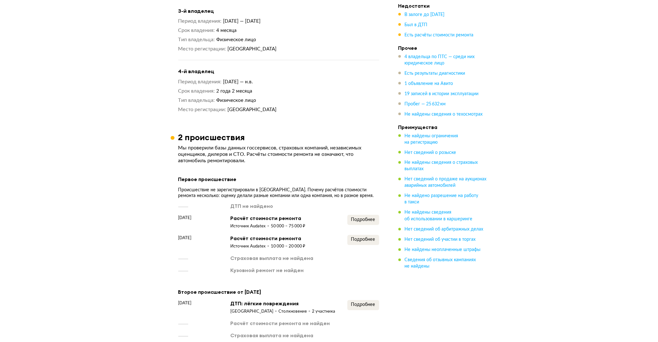
scroll to position [898, 0]
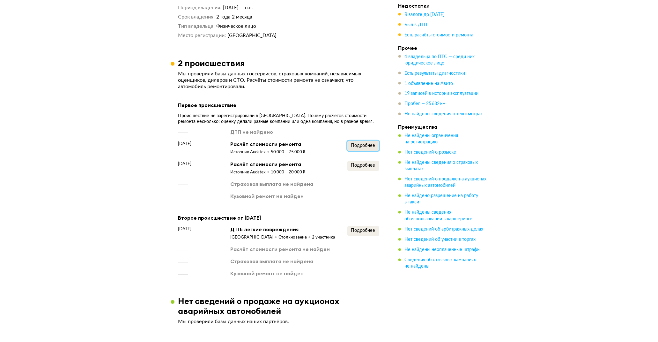
click at [356, 144] on span "Подробнее" at bounding box center [363, 146] width 24 height 4
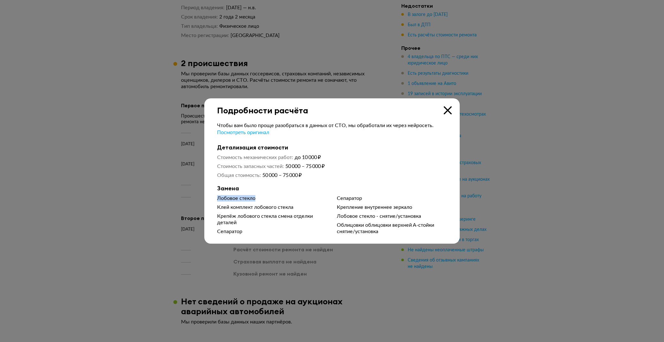
drag, startPoint x: 214, startPoint y: 195, endPoint x: 304, endPoint y: 200, distance: 89.5
click at [304, 200] on div "Чтобы вам было проще разобраться в данных от СТО, мы обработали их через нейрос…" at bounding box center [331, 176] width 255 height 122
click at [303, 208] on div "Клей комплект лобового стекла" at bounding box center [272, 207] width 110 height 6
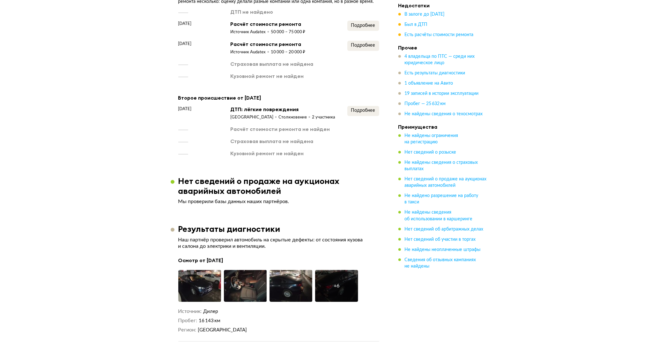
scroll to position [1040, 0]
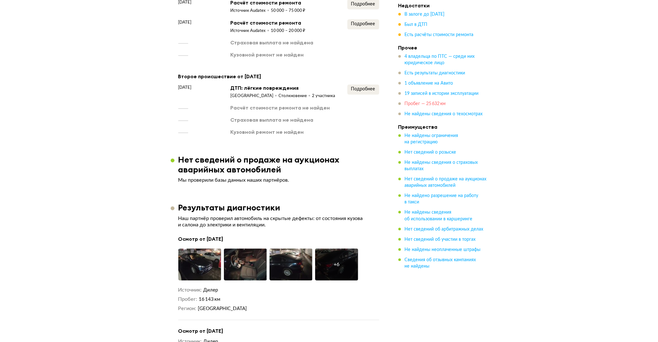
click at [431, 105] on span "Пробег — 25 632 км" at bounding box center [425, 104] width 41 height 4
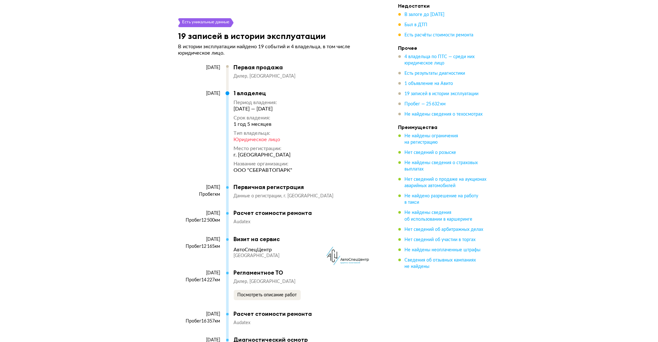
scroll to position [1880, 0]
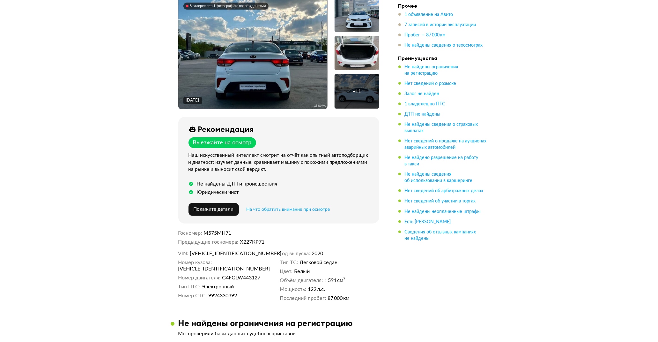
scroll to position [142, 0]
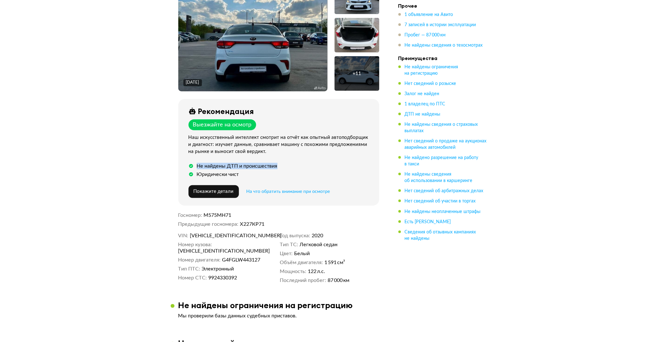
drag, startPoint x: 193, startPoint y: 162, endPoint x: 298, endPoint y: 160, distance: 104.7
click at [298, 163] on div "Не найдены ДТП и происшествия" at bounding box center [280, 166] width 183 height 6
drag, startPoint x: 194, startPoint y: 171, endPoint x: 299, endPoint y: 174, distance: 104.7
click at [244, 171] on div "Юридически чист" at bounding box center [280, 174] width 183 height 6
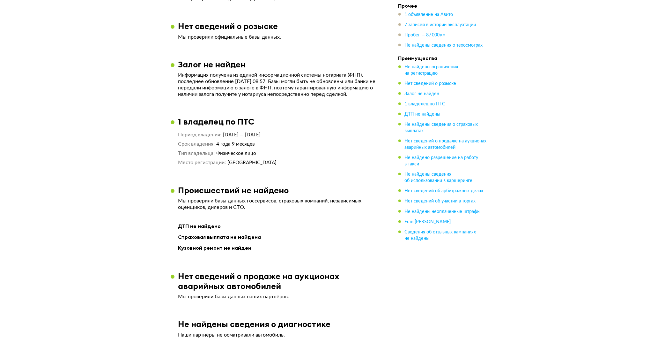
scroll to position [520, 0]
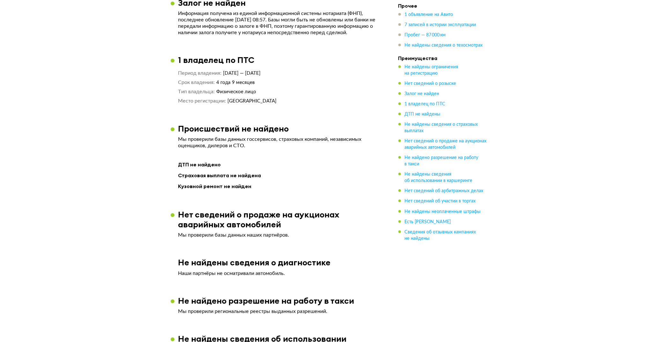
drag, startPoint x: 286, startPoint y: 92, endPoint x: 281, endPoint y: 96, distance: 6.8
click at [286, 92] on dd "Физическое лицо" at bounding box center [297, 91] width 163 height 7
drag, startPoint x: 218, startPoint y: 86, endPoint x: 343, endPoint y: 85, distance: 125.1
click at [343, 85] on dd "4 года 9 месяцев" at bounding box center [297, 82] width 163 height 7
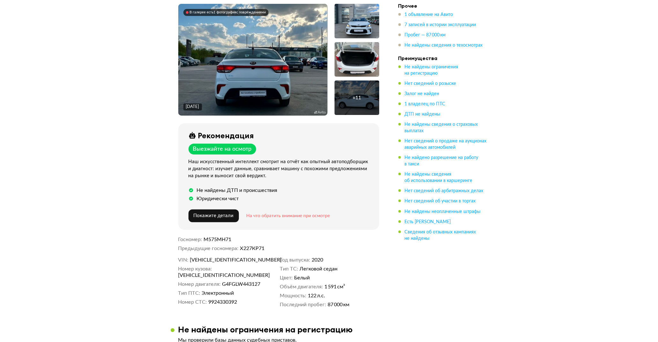
scroll to position [118, 0]
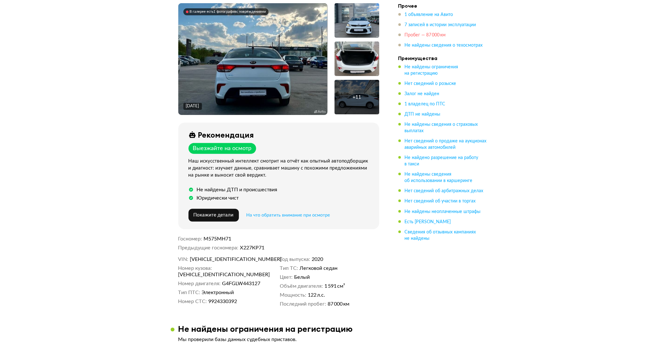
click at [421, 36] on span "Пробег — 87 000 км" at bounding box center [425, 35] width 41 height 4
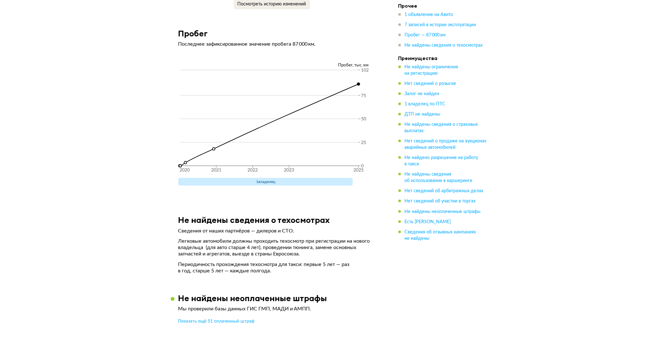
scroll to position [1615, 0]
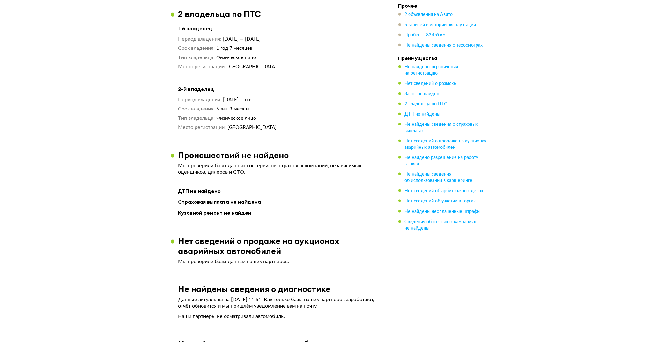
scroll to position [543, 0]
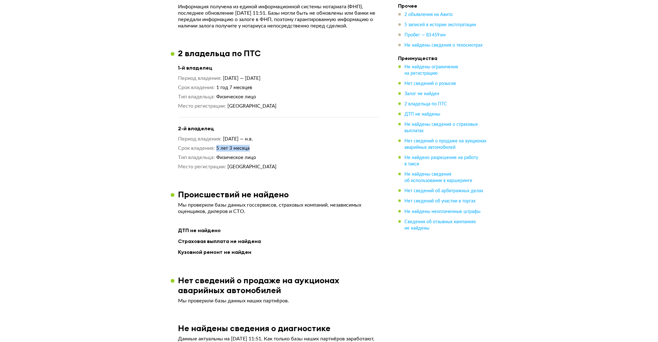
drag, startPoint x: 218, startPoint y: 152, endPoint x: 286, endPoint y: 152, distance: 67.7
click at [282, 152] on dd "5 лет 3 месяца" at bounding box center [297, 148] width 163 height 7
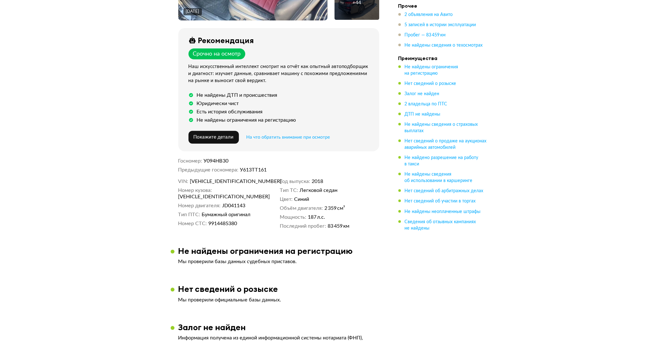
scroll to position [0, 0]
